Goal: Information Seeking & Learning: Understand process/instructions

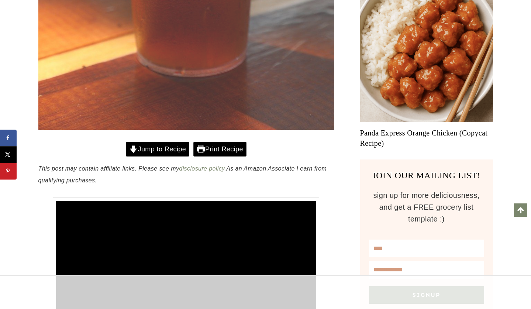
scroll to position [478, 0]
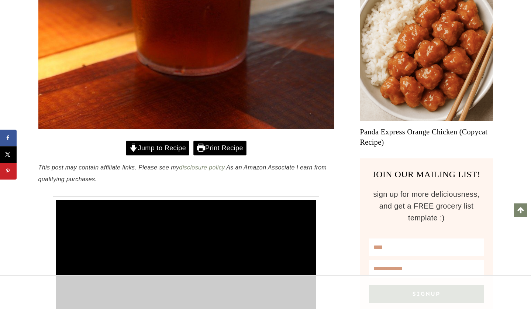
click at [156, 146] on link "Jump to Recipe" at bounding box center [158, 148] width 64 height 15
